Goal: Task Accomplishment & Management: Complete application form

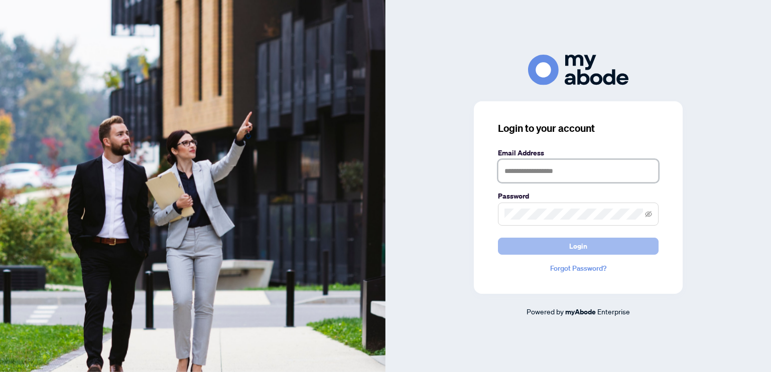
type input "**********"
click at [628, 240] on button "Login" at bounding box center [578, 246] width 161 height 17
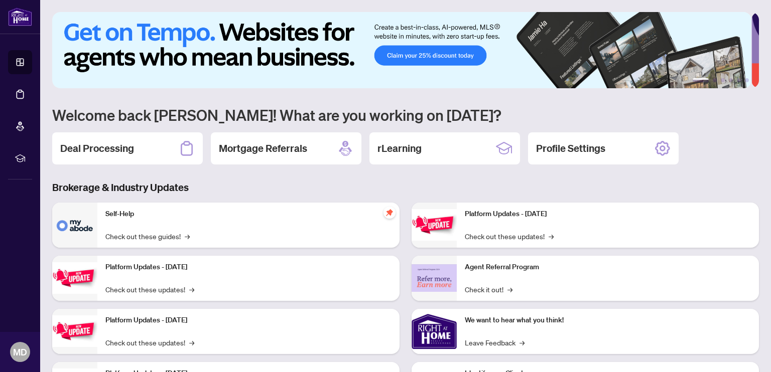
click at [672, 184] on h3 "Brokerage & Industry Updates" at bounding box center [405, 188] width 707 height 14
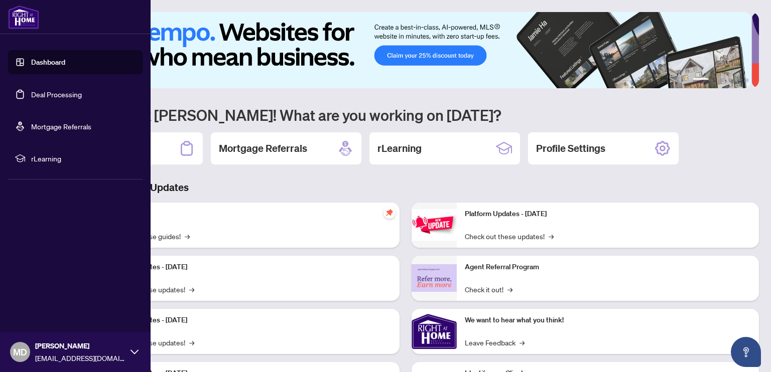
click at [46, 90] on link "Deal Processing" at bounding box center [56, 94] width 51 height 9
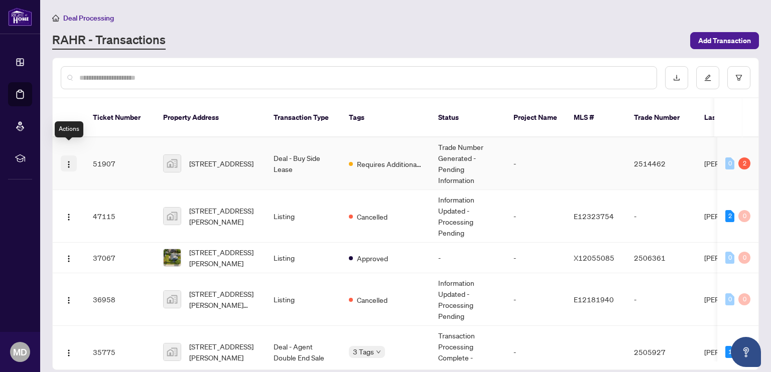
click at [69, 161] on img "button" at bounding box center [69, 165] width 8 height 8
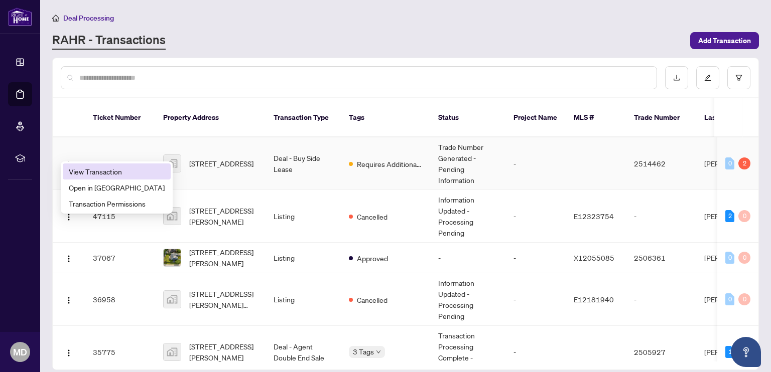
click at [94, 166] on span "View Transaction" at bounding box center [117, 171] width 96 height 11
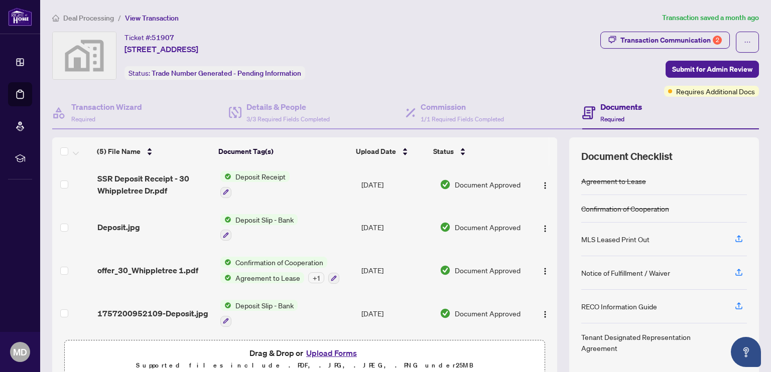
scroll to position [47, 0]
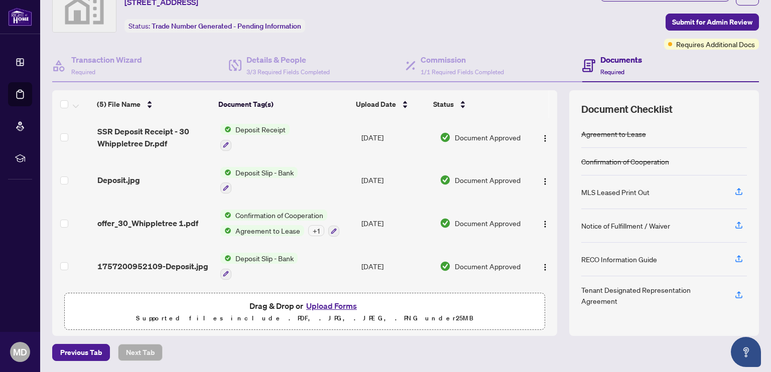
click at [339, 308] on button "Upload Forms" at bounding box center [331, 306] width 57 height 13
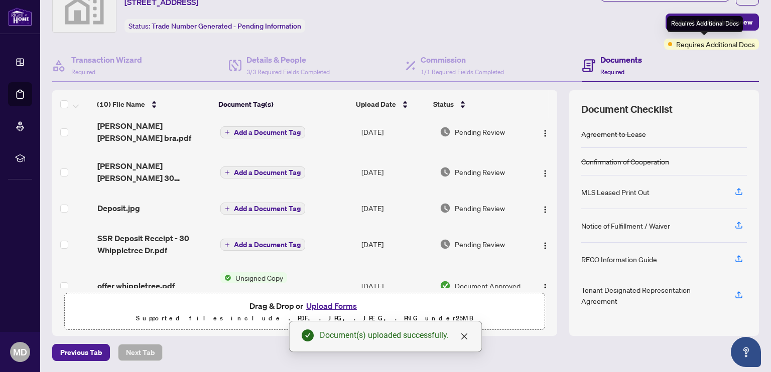
click at [697, 30] on div "Requires Additional Docs" at bounding box center [705, 24] width 76 height 16
click at [665, 20] on button "Submit for Admin Review" at bounding box center [711, 22] width 93 height 17
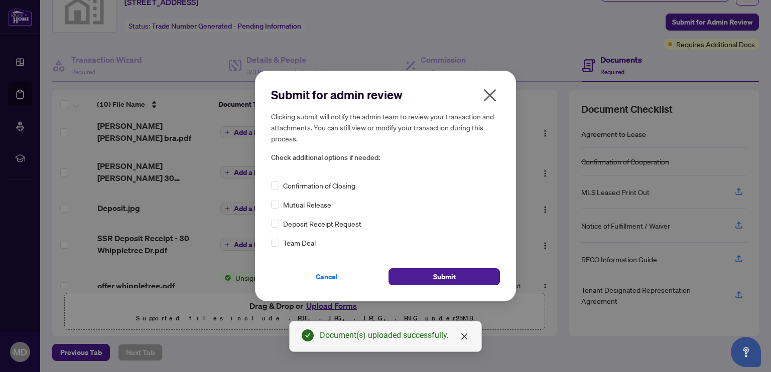
click at [319, 189] on span "Confirmation of Closing" at bounding box center [319, 185] width 72 height 11
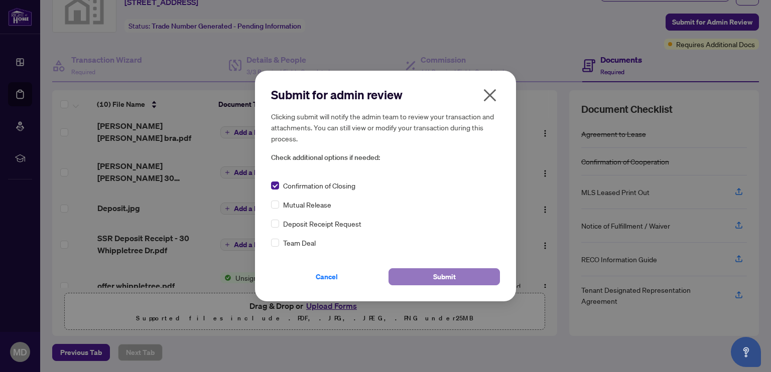
click at [449, 272] on span "Submit" at bounding box center [444, 277] width 23 height 16
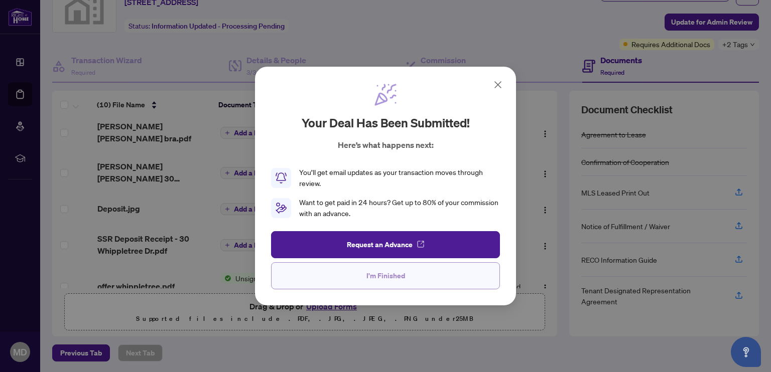
click at [417, 278] on button "I'm Finished" at bounding box center [385, 275] width 229 height 27
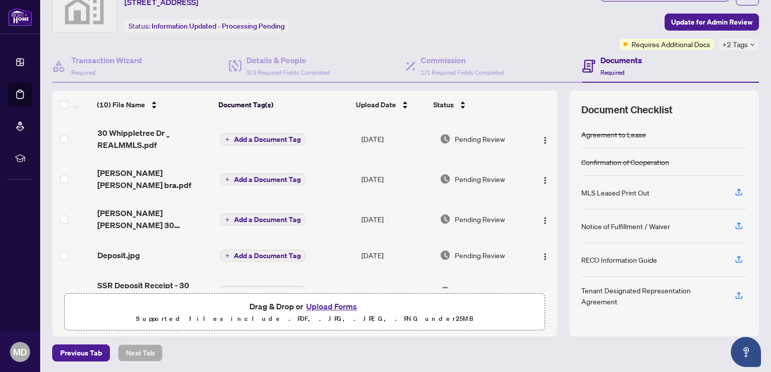
scroll to position [0, 0]
click at [724, 22] on span "Update for Admin Review" at bounding box center [711, 22] width 81 height 16
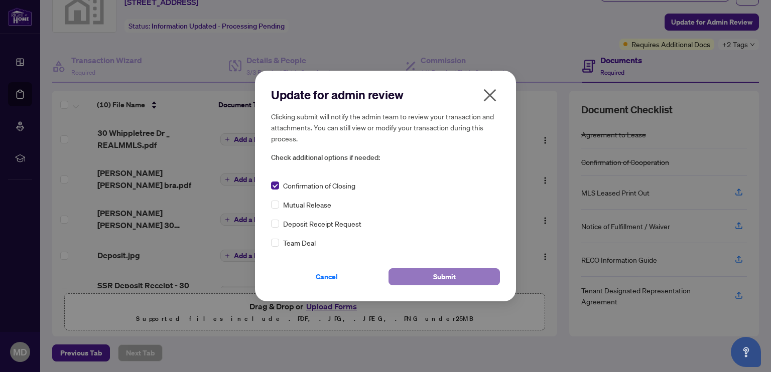
click at [446, 274] on span "Submit" at bounding box center [444, 277] width 23 height 16
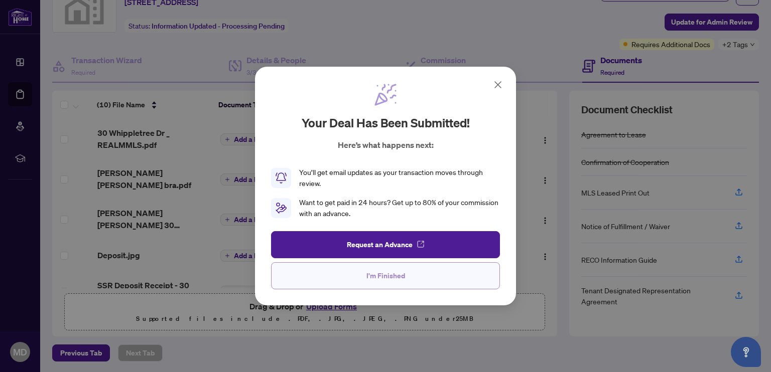
click at [430, 286] on button "I'm Finished" at bounding box center [385, 275] width 229 height 27
